Goal: Task Accomplishment & Management: Manage account settings

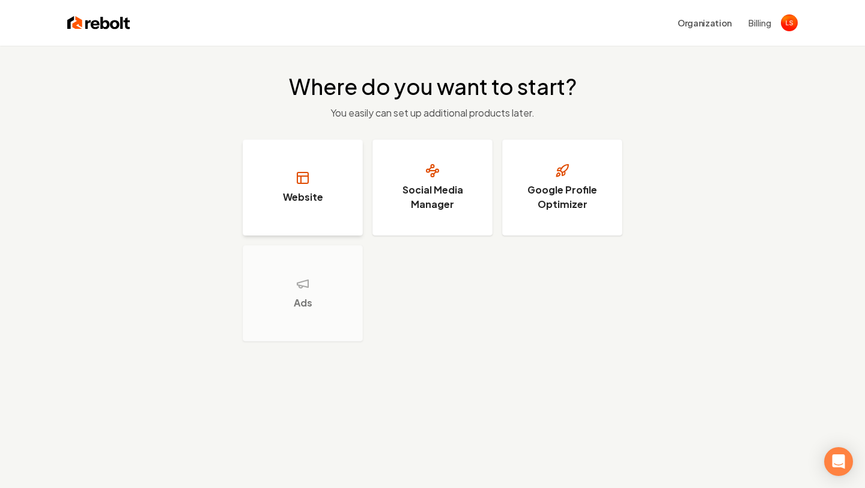
click at [316, 179] on button "Website" at bounding box center [303, 187] width 120 height 96
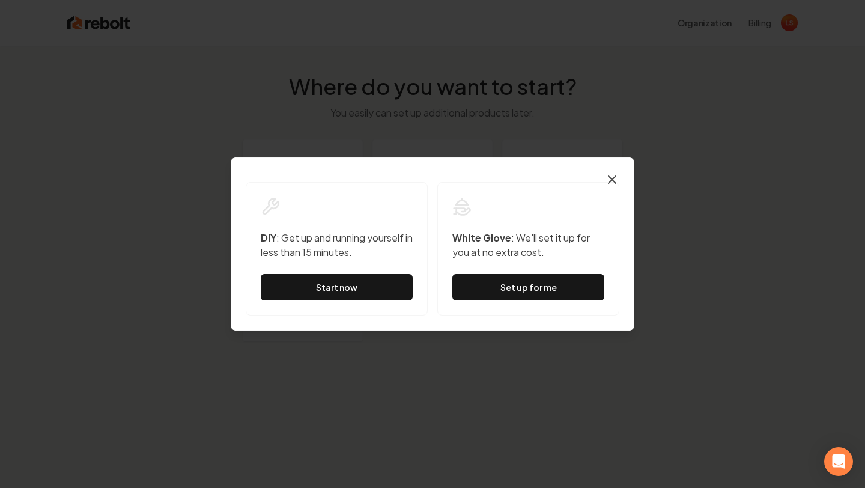
click at [611, 184] on icon "button" at bounding box center [612, 179] width 14 height 14
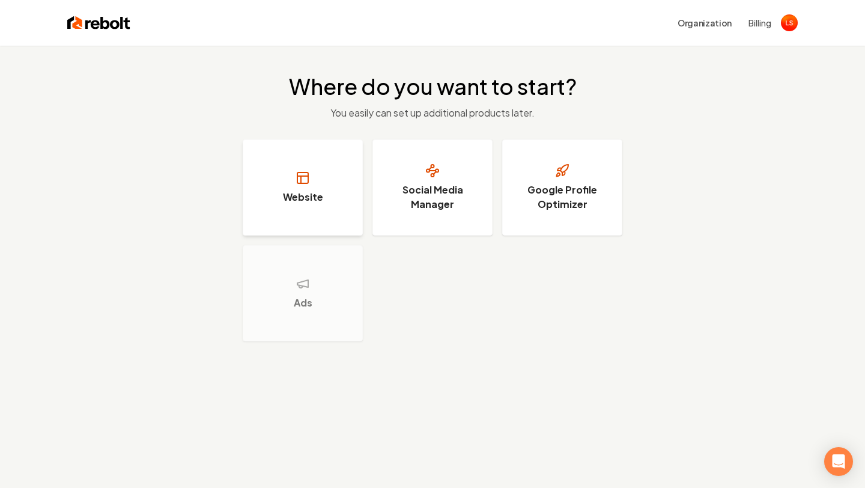
click at [330, 218] on button "Website" at bounding box center [303, 187] width 120 height 96
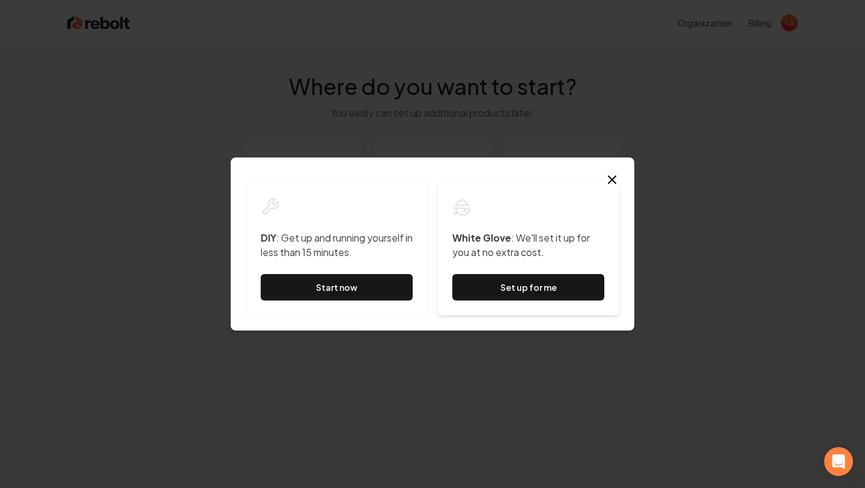
click at [593, 184] on div "White Glove : We'll set it up for you at no extra cost. Set up for me" at bounding box center [528, 248] width 182 height 133
click at [612, 177] on icon "button" at bounding box center [612, 179] width 14 height 14
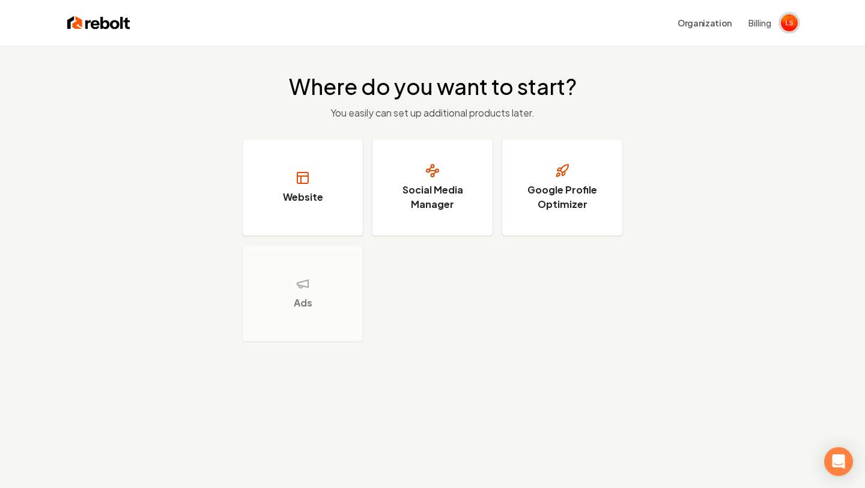
click at [781, 26] on span "Open user button" at bounding box center [789, 22] width 17 height 17
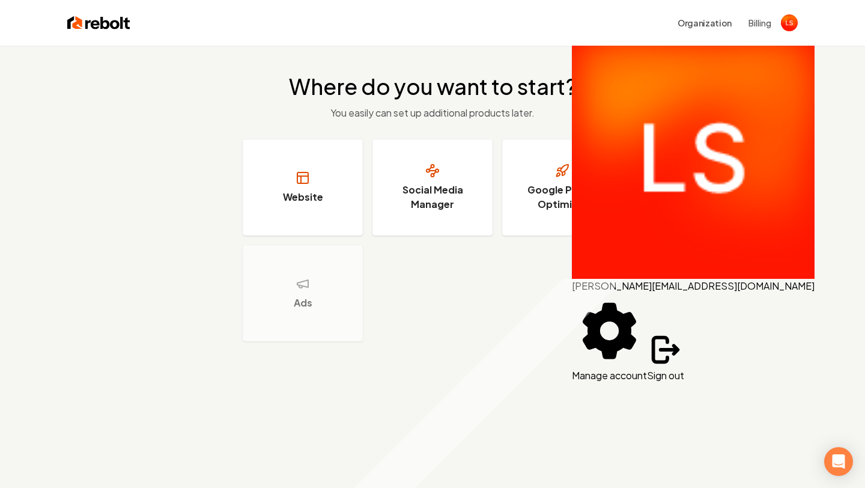
click at [669, 279] on span "[EMAIL_ADDRESS][DOMAIN_NAME]" at bounding box center [733, 285] width 163 height 13
click at [590, 61] on img "User button popover" at bounding box center [693, 157] width 243 height 243
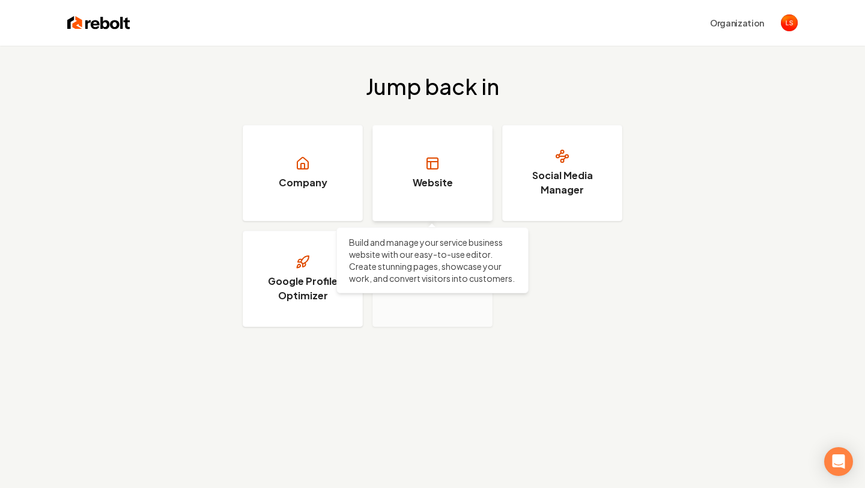
click at [432, 172] on link "Website" at bounding box center [432, 173] width 120 height 96
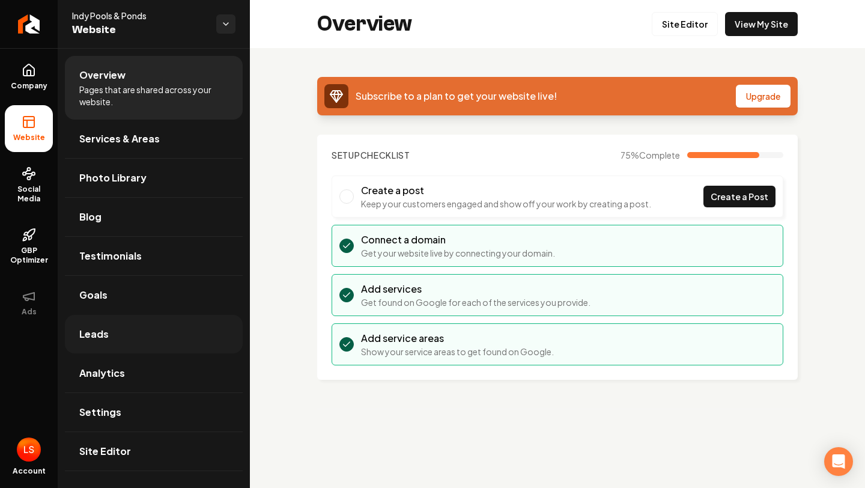
click at [81, 334] on span "Leads" at bounding box center [93, 334] width 29 height 14
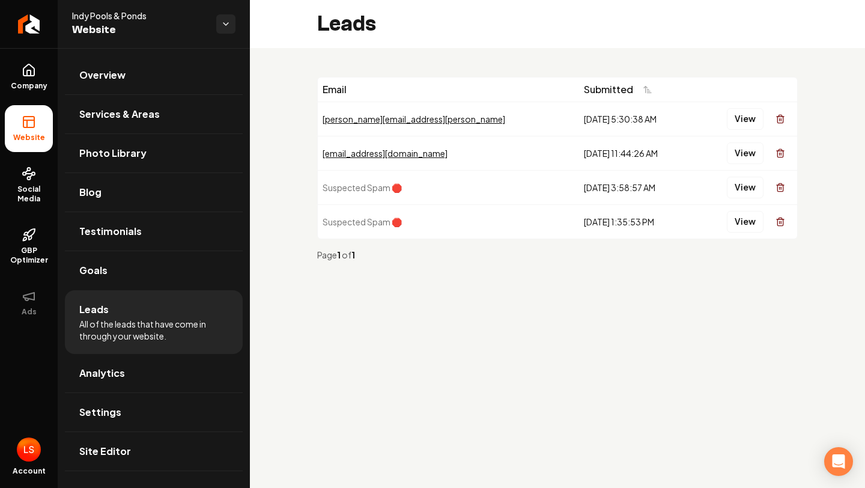
click at [29, 136] on span "Website" at bounding box center [28, 138] width 41 height 10
click at [31, 122] on icon at bounding box center [29, 122] width 14 height 14
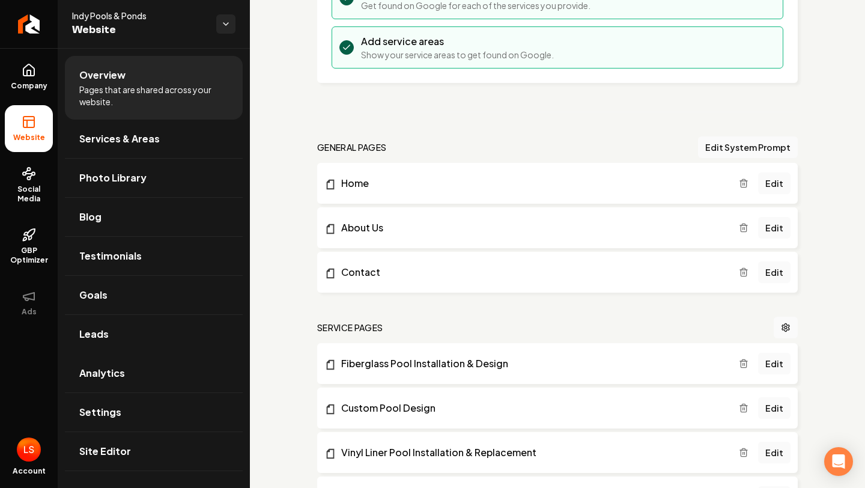
scroll to position [281, 0]
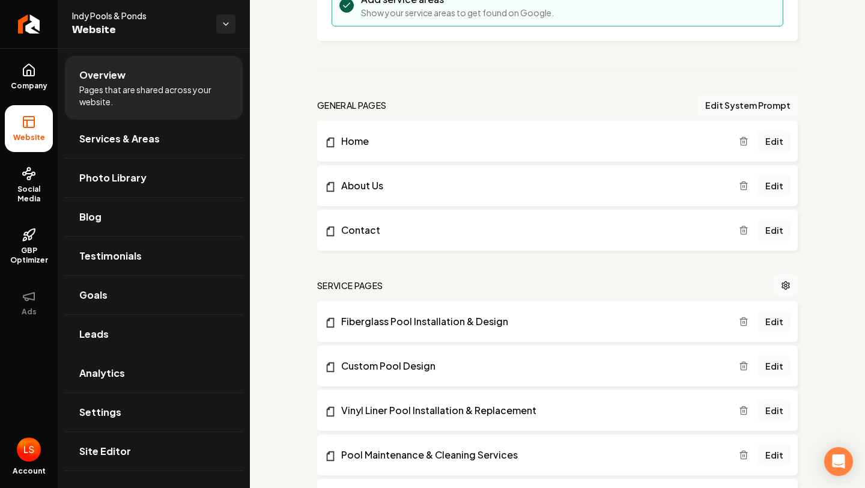
click at [29, 450] on span "Open user button" at bounding box center [29, 449] width 24 height 24
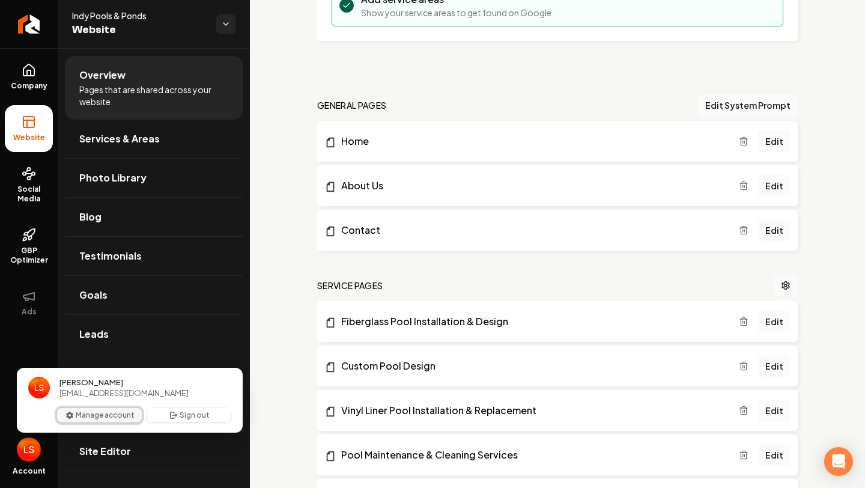
click at [114, 414] on button "Manage account" at bounding box center [99, 415] width 85 height 14
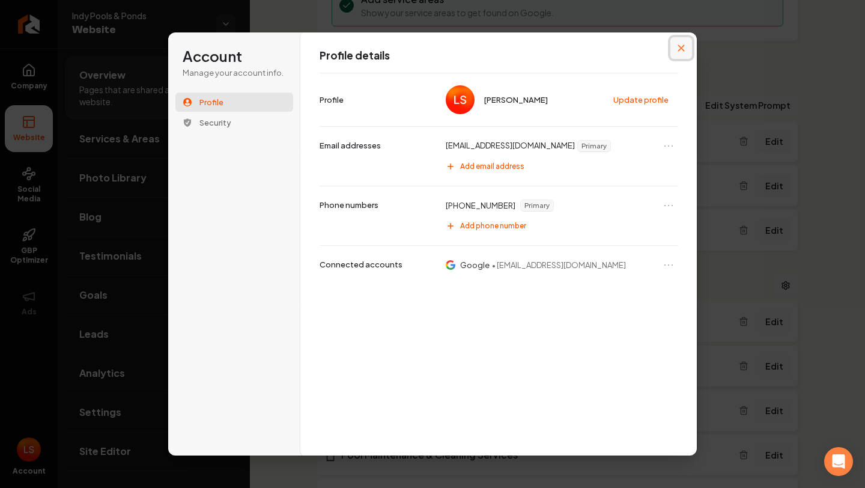
click at [688, 49] on button "Close modal" at bounding box center [681, 48] width 22 height 22
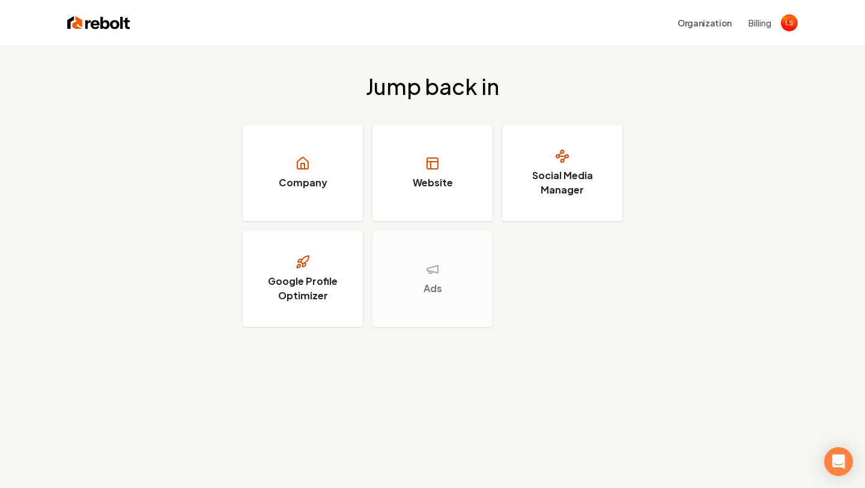
click at [749, 21] on button "Billing" at bounding box center [759, 23] width 23 height 12
click at [701, 21] on button "Organization" at bounding box center [704, 23] width 68 height 22
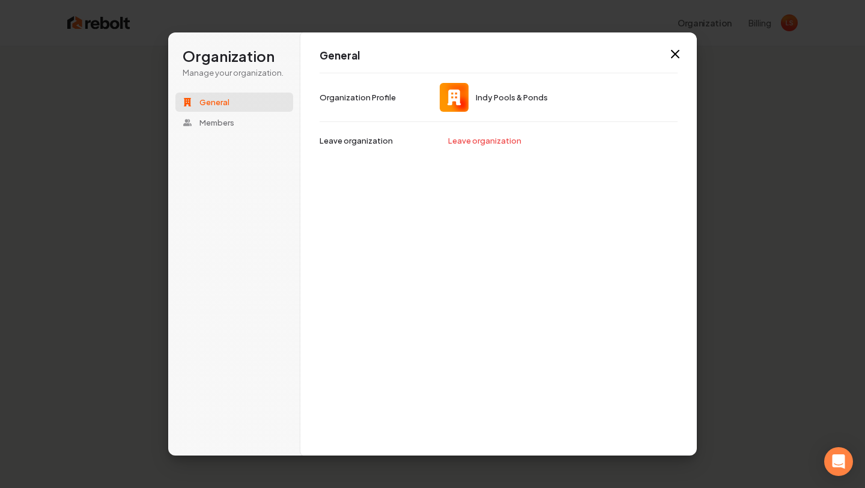
click at [503, 103] on span "Indy Pools & Ponds" at bounding box center [559, 97] width 238 height 29
click at [225, 116] on button "Members" at bounding box center [234, 122] width 118 height 19
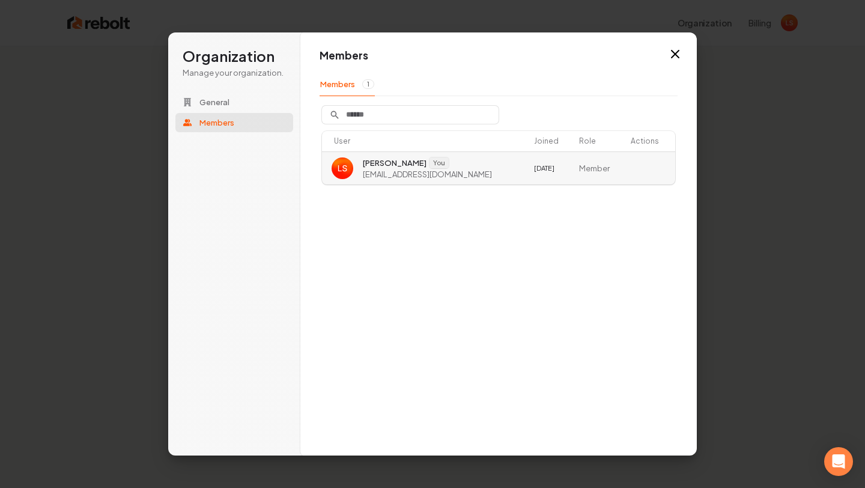
click at [414, 172] on span "[EMAIL_ADDRESS][DOMAIN_NAME]" at bounding box center [427, 174] width 129 height 11
click at [683, 51] on div "Members Members 1 User Joined Role Actions [PERSON_NAME] You [EMAIL_ADDRESS][DO…" at bounding box center [498, 244] width 396 height 424
click at [679, 50] on icon "button" at bounding box center [675, 54] width 14 height 14
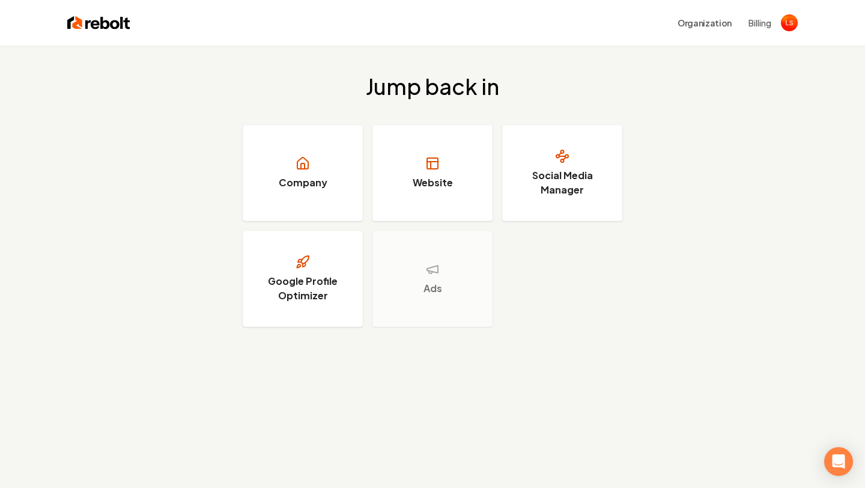
click at [757, 27] on button "Billing" at bounding box center [759, 23] width 23 height 12
click at [791, 21] on img "Open user button" at bounding box center [789, 22] width 17 height 17
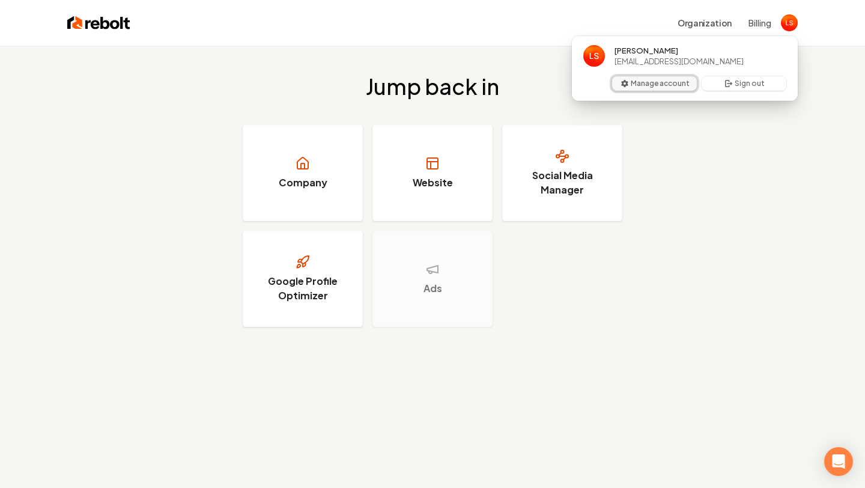
click at [657, 80] on button "Manage account" at bounding box center [654, 83] width 85 height 14
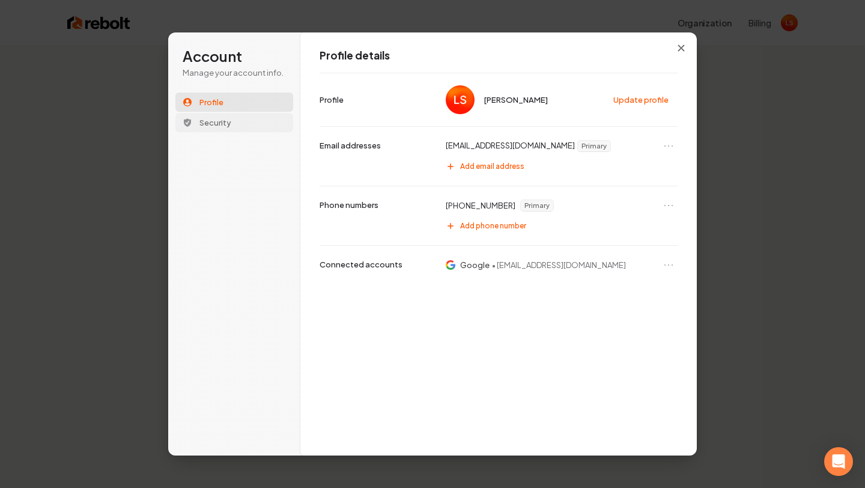
click at [233, 121] on button "Security" at bounding box center [234, 122] width 118 height 19
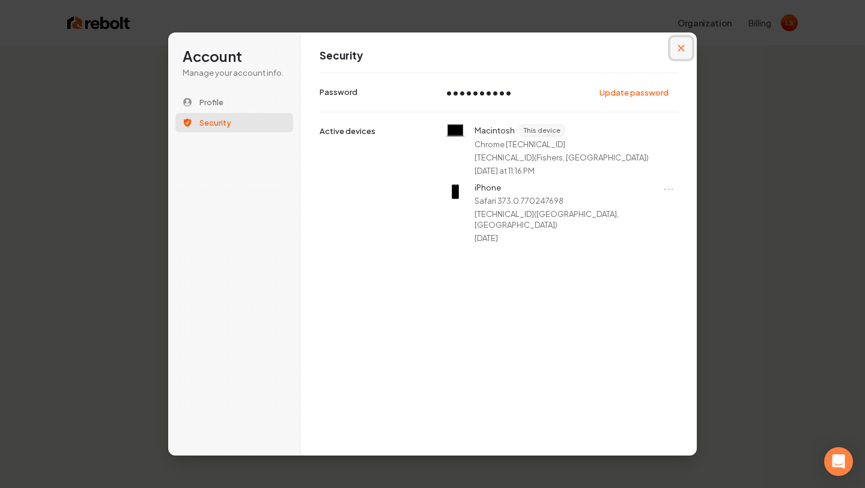
click at [680, 49] on icon "Close modal" at bounding box center [681, 48] width 7 height 7
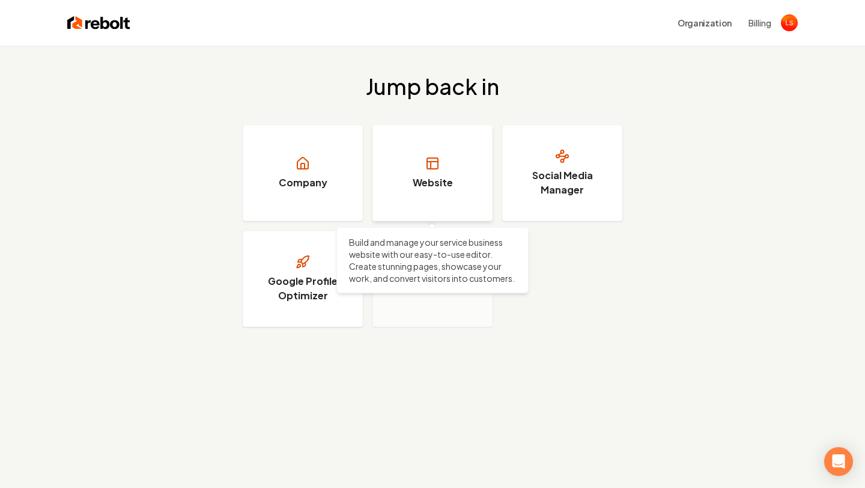
click at [419, 196] on link "Website" at bounding box center [432, 173] width 120 height 96
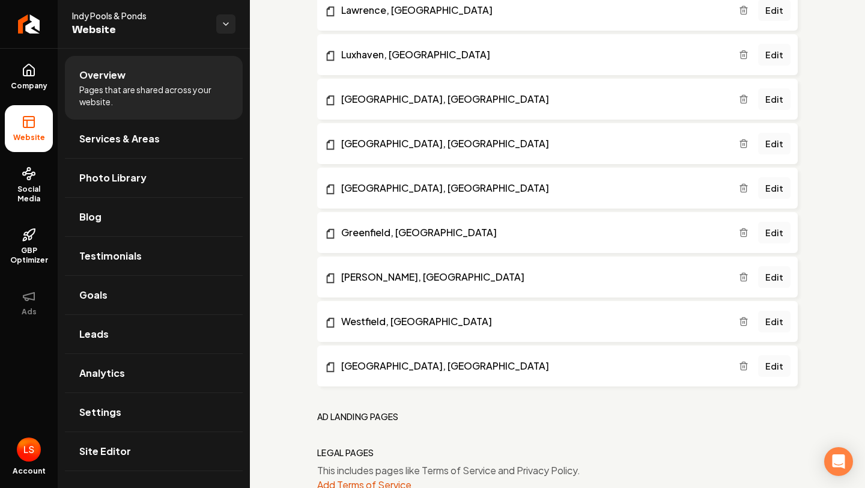
scroll to position [1086, 0]
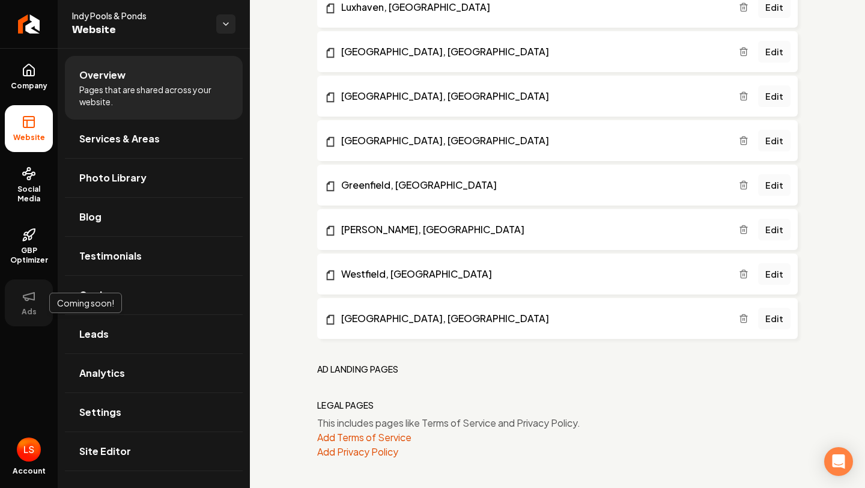
click at [25, 290] on icon at bounding box center [29, 296] width 14 height 14
click at [35, 455] on span "Open user button" at bounding box center [29, 449] width 24 height 24
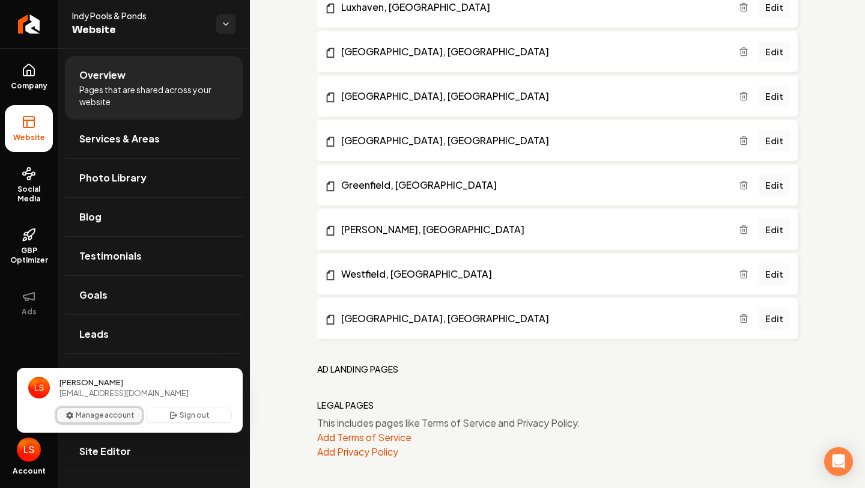
click at [89, 410] on button "Manage account" at bounding box center [99, 415] width 85 height 14
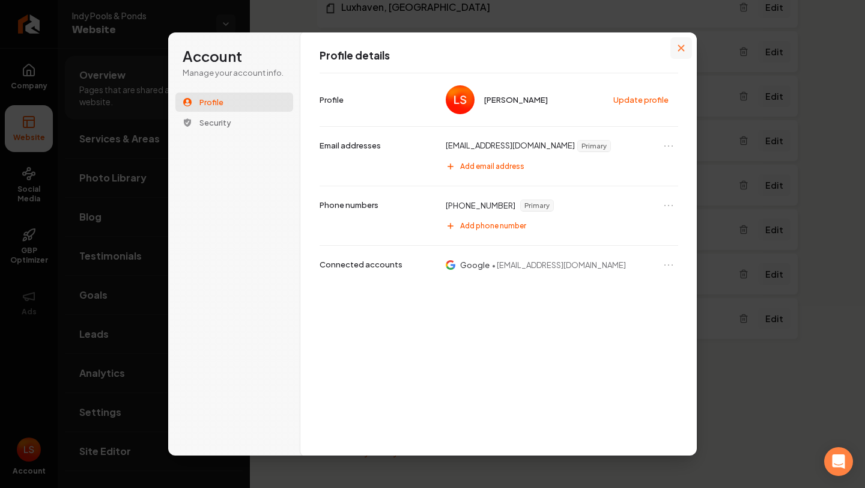
click at [678, 49] on icon "Close modal" at bounding box center [680, 47] width 7 height 7
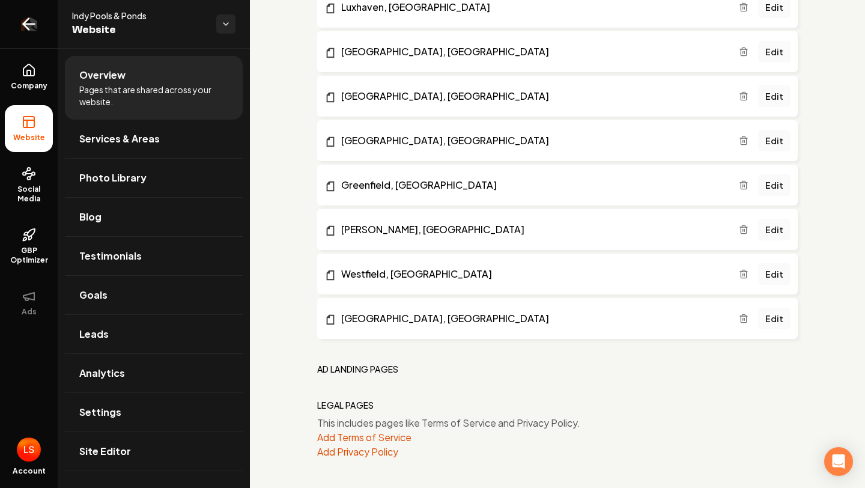
click at [38, 22] on link "Return to dashboard" at bounding box center [29, 24] width 58 height 48
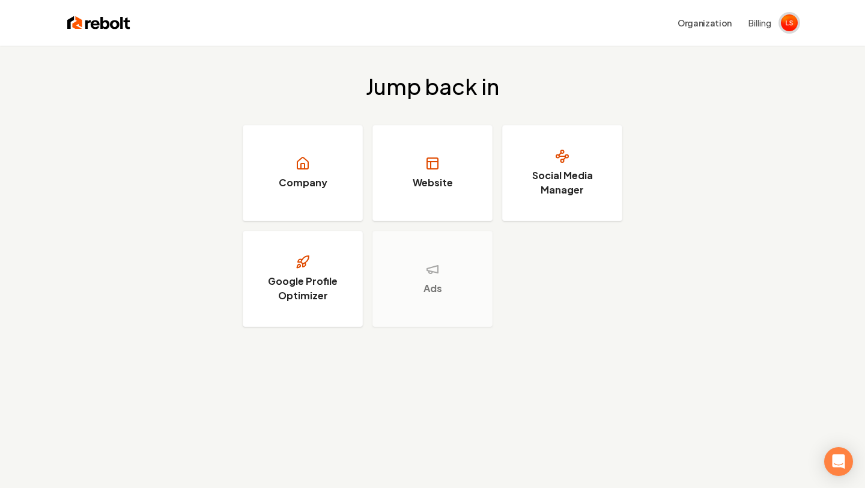
click at [787, 21] on img "Open user button" at bounding box center [789, 22] width 17 height 17
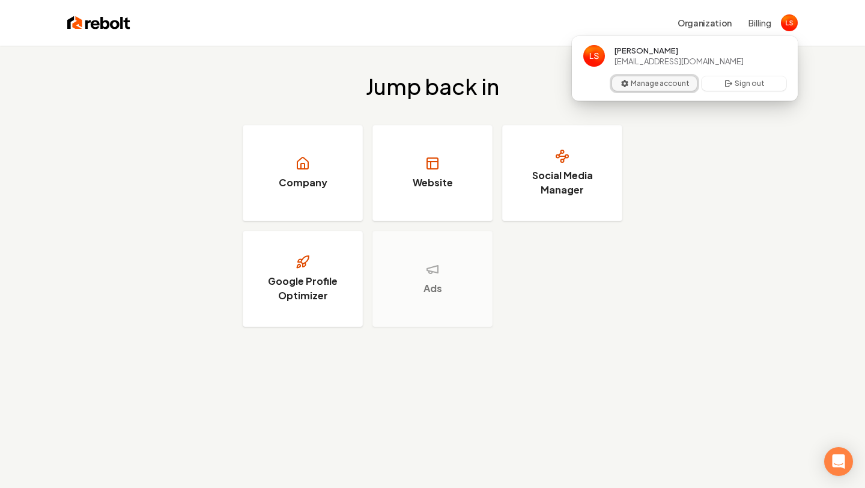
click at [661, 82] on button "Manage account" at bounding box center [654, 83] width 85 height 14
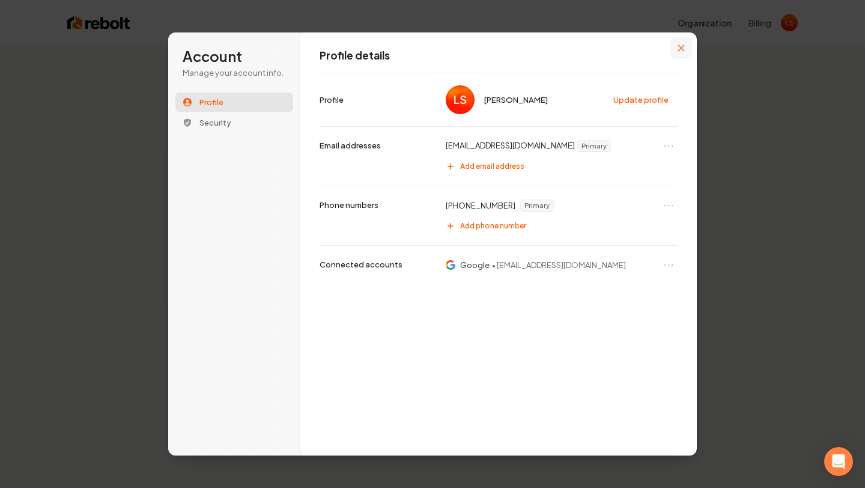
click at [685, 55] on button "Close modal" at bounding box center [681, 48] width 22 height 22
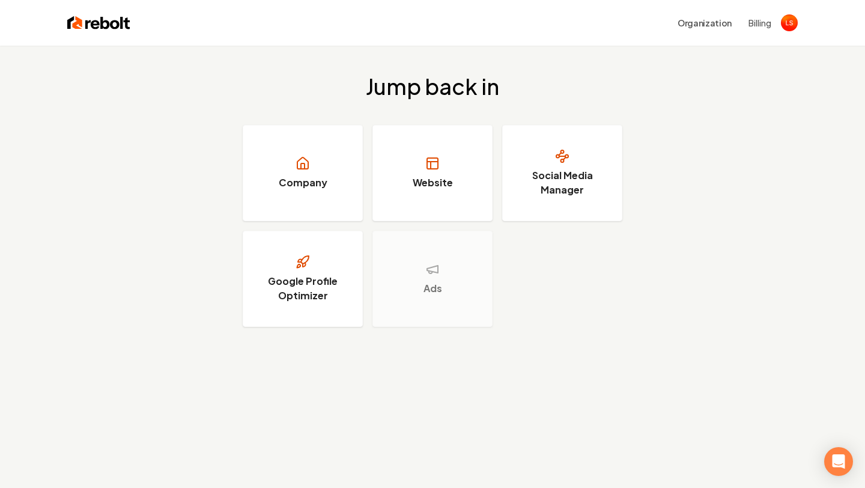
click at [752, 25] on button "Billing" at bounding box center [759, 23] width 23 height 12
click at [453, 465] on div "Missing organization credentials" at bounding box center [438, 464] width 141 height 13
click at [782, 20] on img "Open user button" at bounding box center [789, 22] width 17 height 17
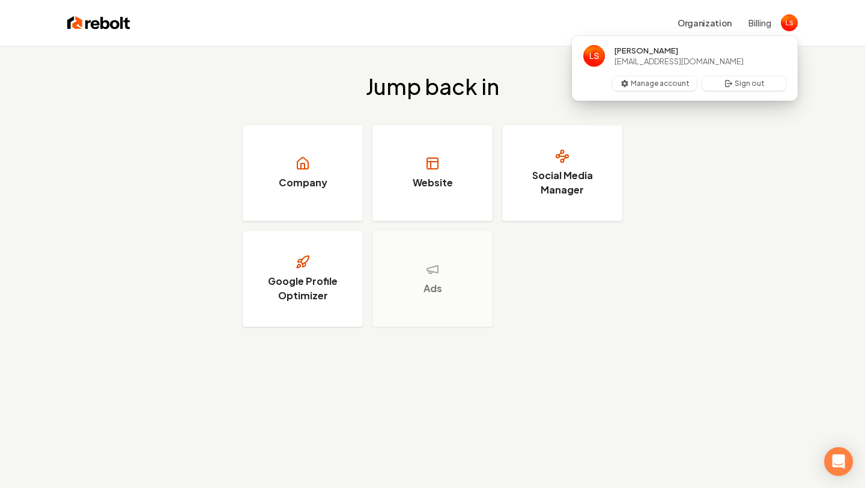
click at [758, 18] on button "Billing" at bounding box center [759, 23] width 23 height 12
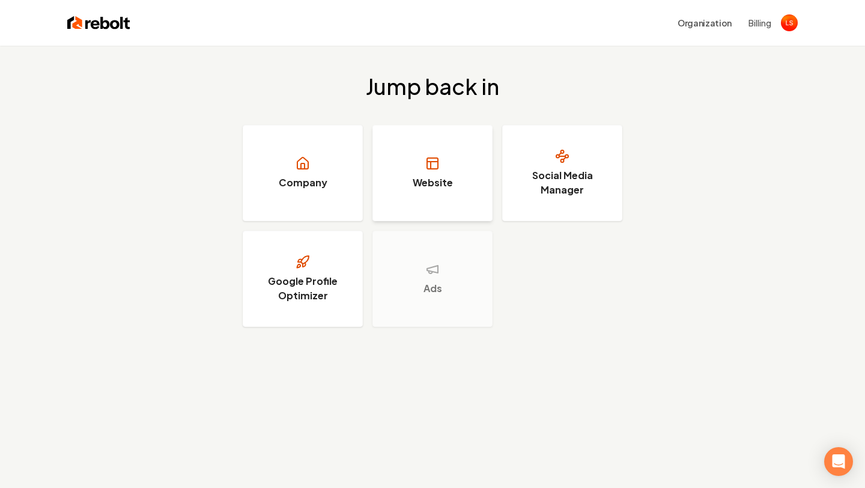
click at [425, 154] on link "Website" at bounding box center [432, 173] width 120 height 96
